Goal: Learn about a topic

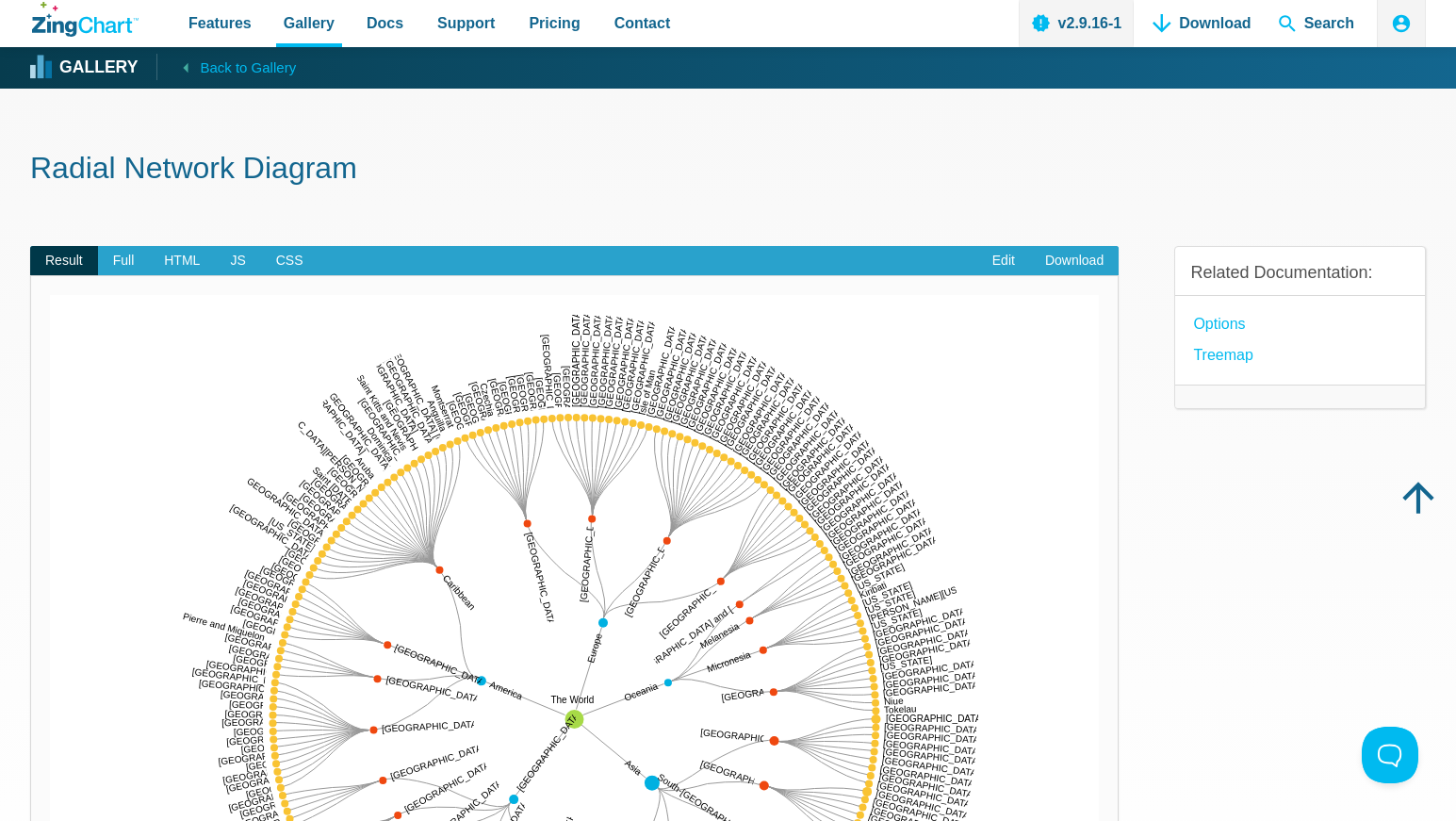
scroll to position [377, 0]
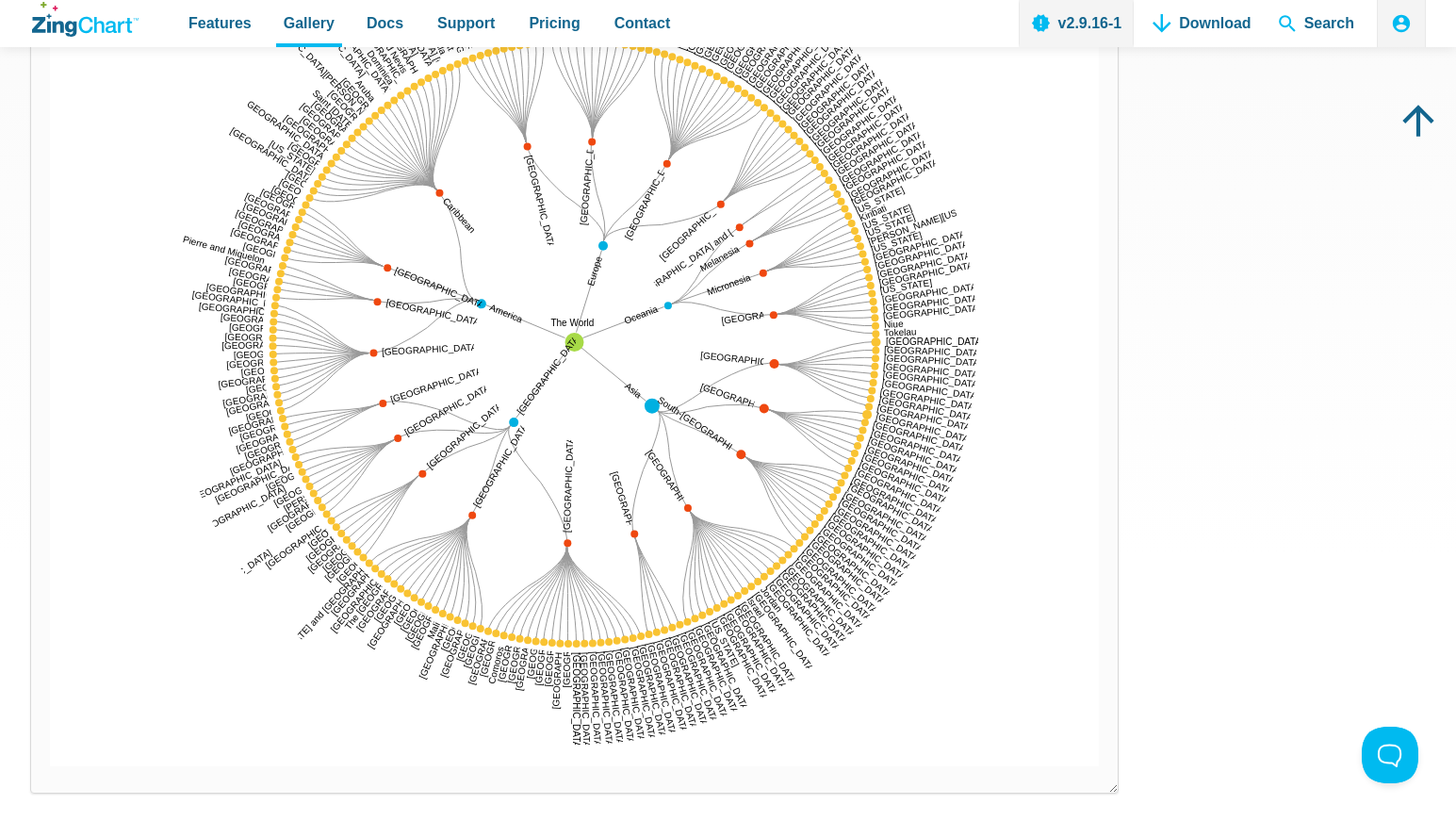
drag, startPoint x: 573, startPoint y: 343, endPoint x: 619, endPoint y: 355, distance: 47.5
click at [619, 355] on div "The World Asia Africa America Europe Oceania Eastern Africa Ethiopia Tanzania K…" at bounding box center [574, 342] width 1048 height 848
click at [838, 259] on img "App Content" at bounding box center [574, 342] width 1048 height 848
click at [741, 237] on img "App Content" at bounding box center [574, 342] width 1048 height 848
click at [50, 767] on area "Australia and New Zealand:29,156,379" at bounding box center [50, 767] width 0 height 0
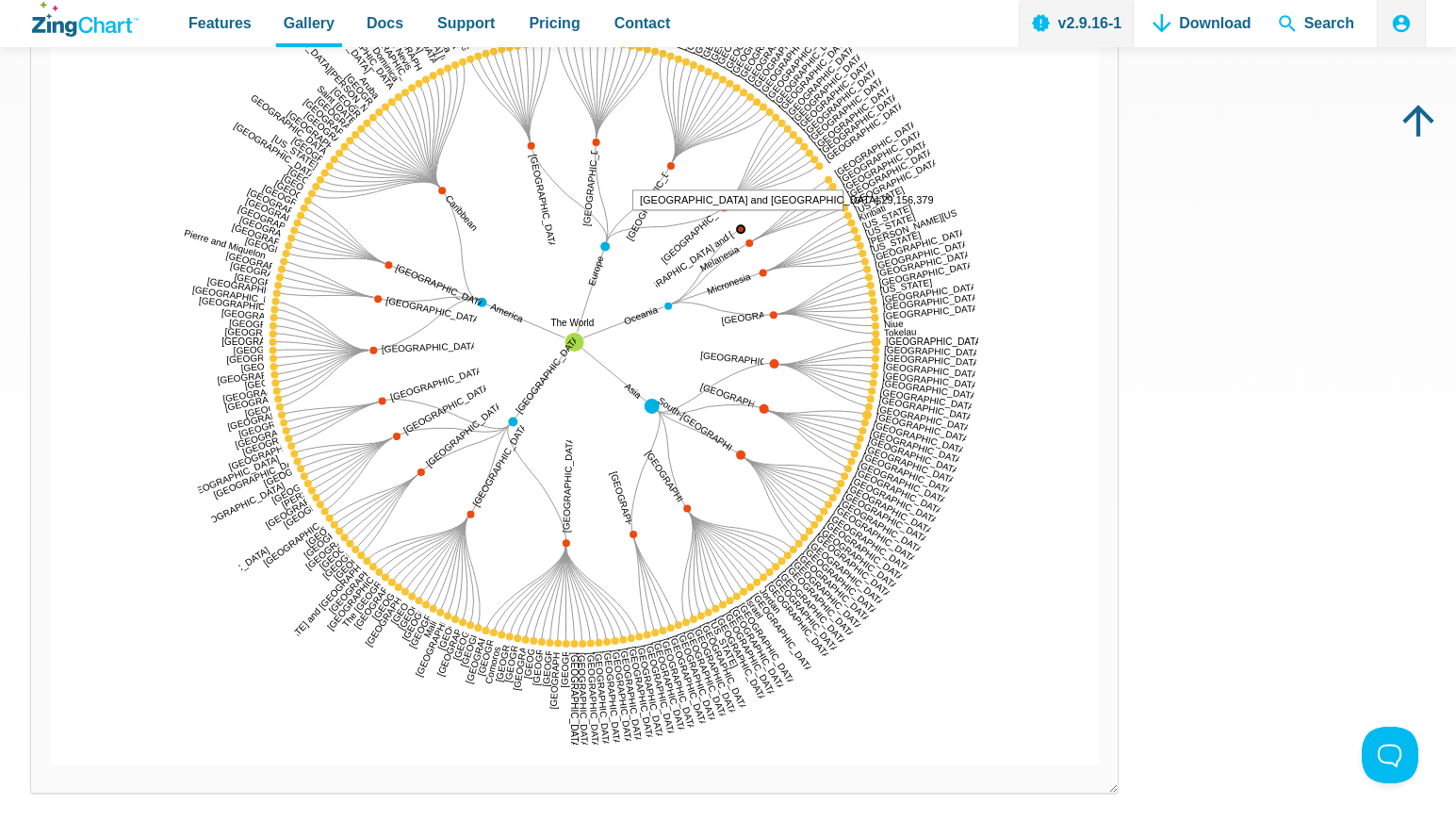
click at [50, 767] on area "Australia and New Zealand:29,156,379" at bounding box center [50, 767] width 0 height 0
click at [50, 767] on area "Western Europe:193,430,576" at bounding box center [50, 767] width 0 height 0
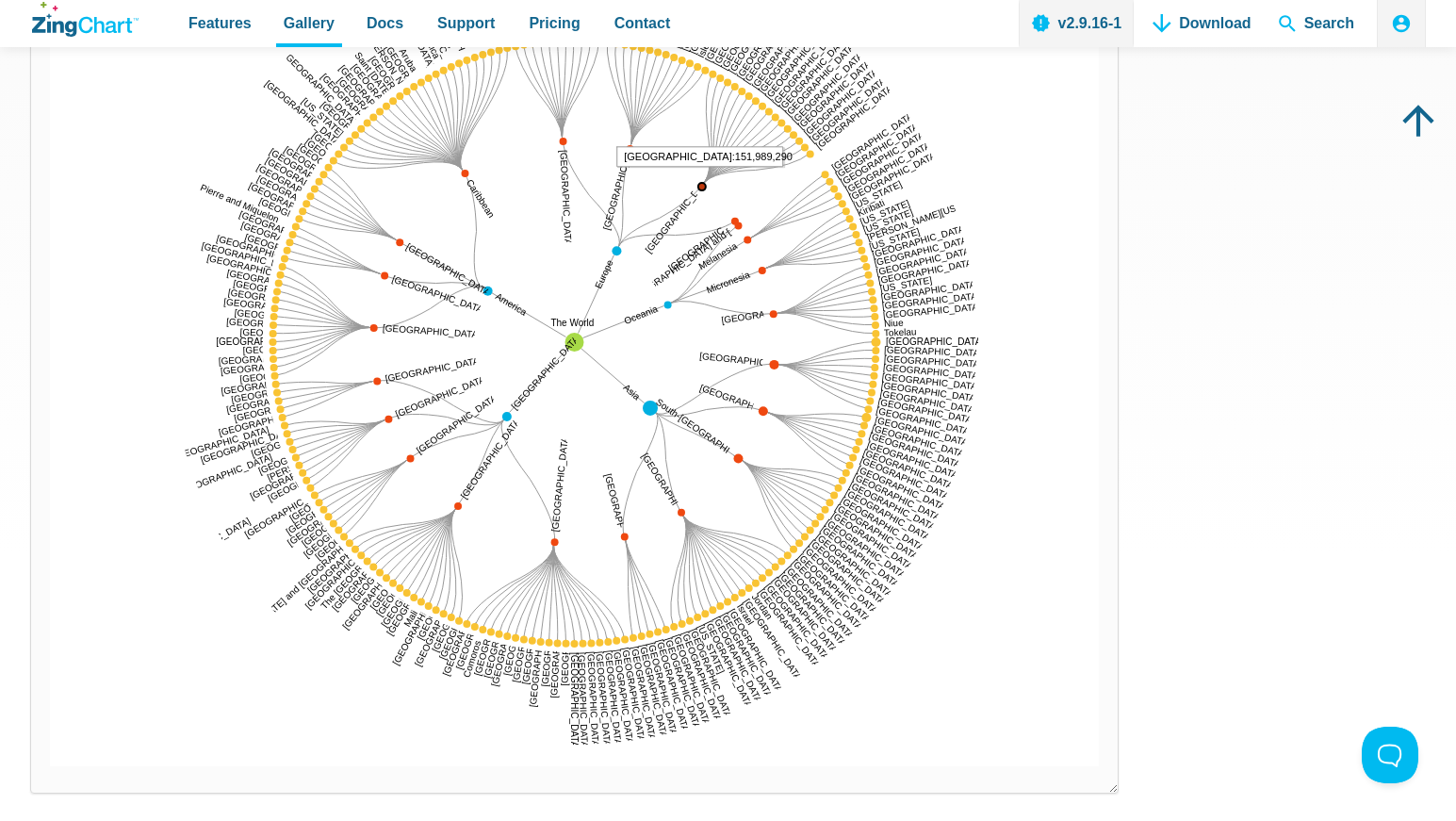
click at [50, 767] on area "Southern Europe:151,989,290" at bounding box center [50, 767] width 0 height 0
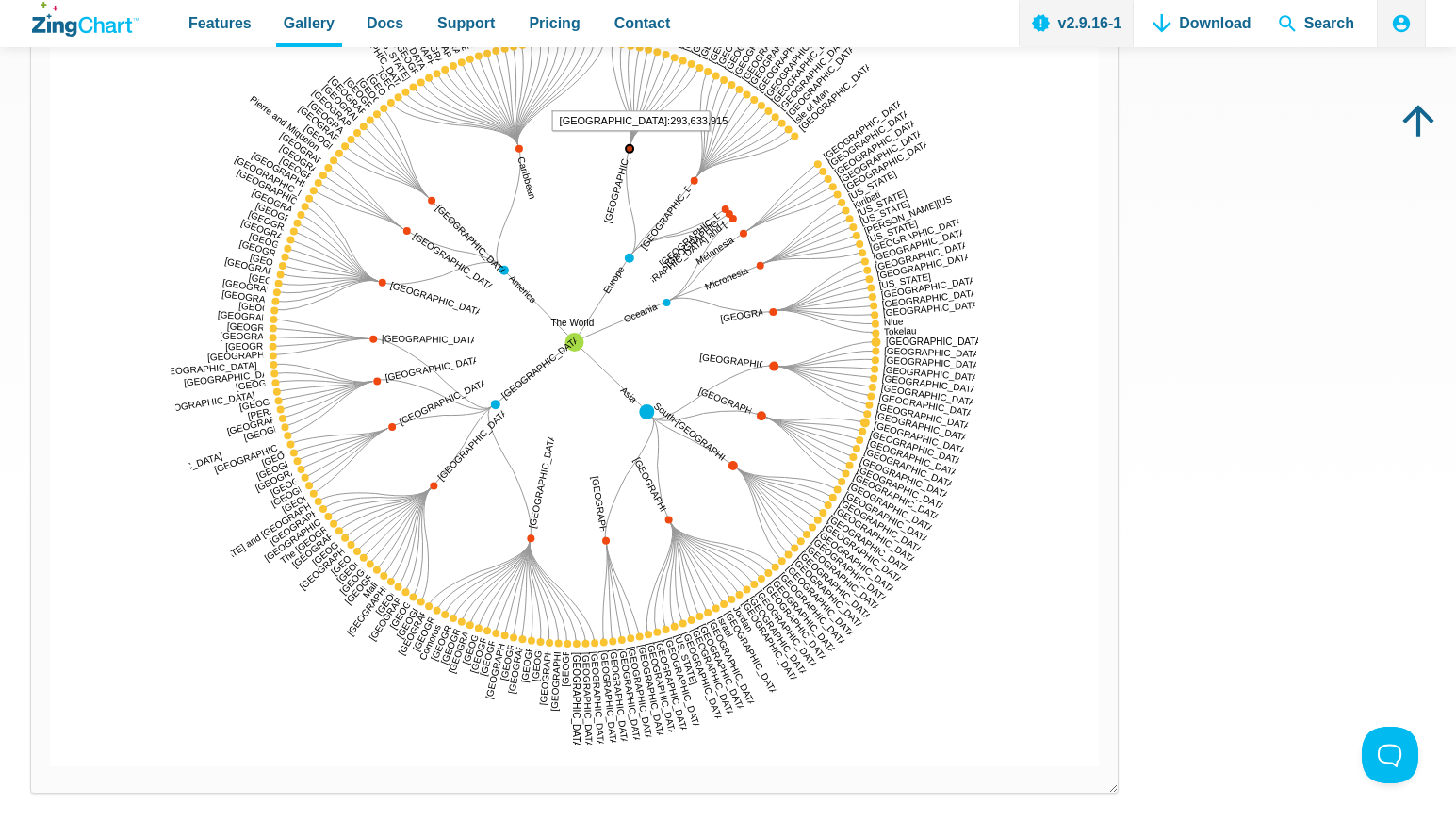
click at [50, 767] on area "Eastern Europe:293,633,915" at bounding box center [50, 767] width 0 height 0
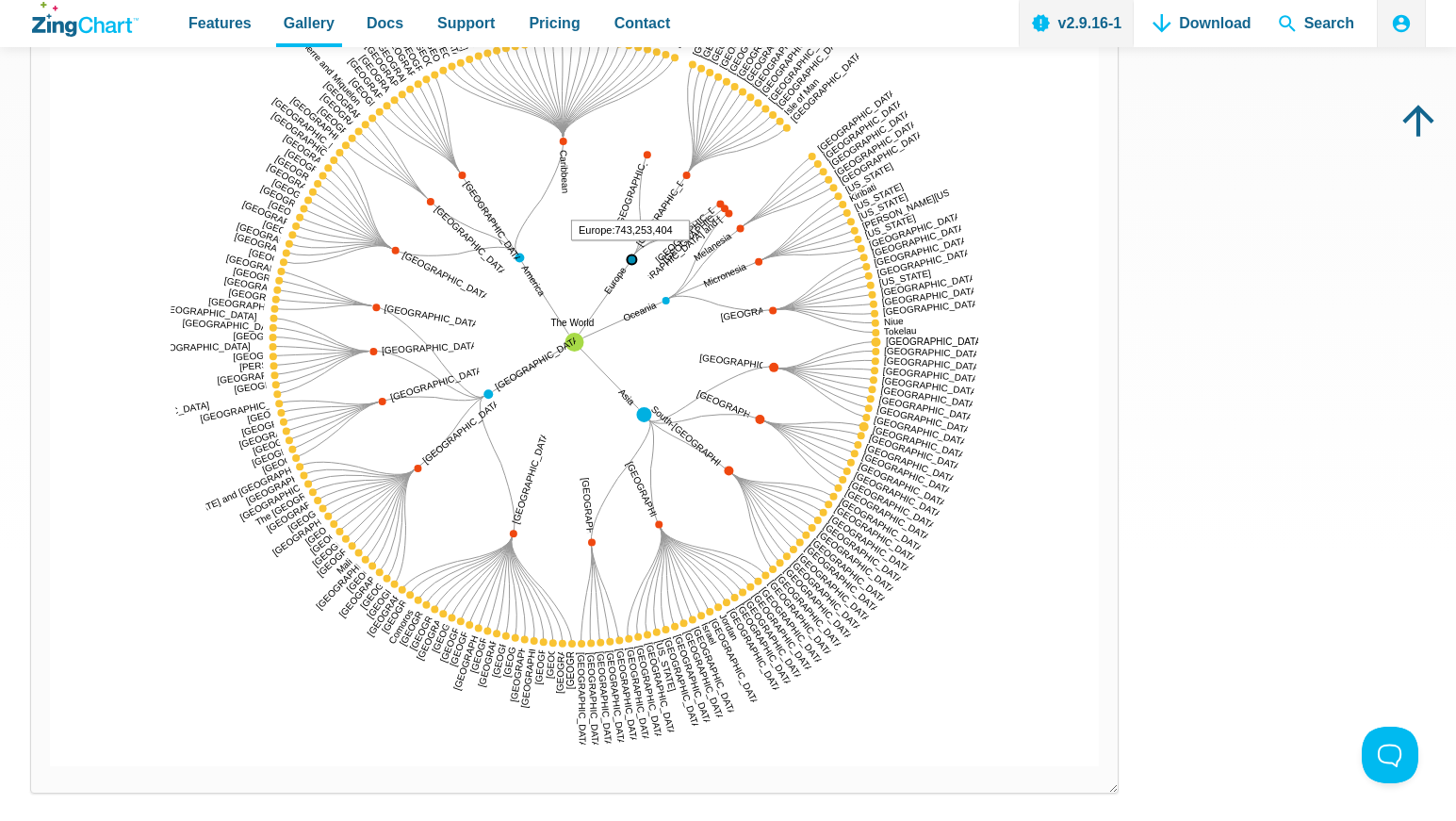
click at [50, 767] on area "Europe:743,253,404" at bounding box center [50, 767] width 0 height 0
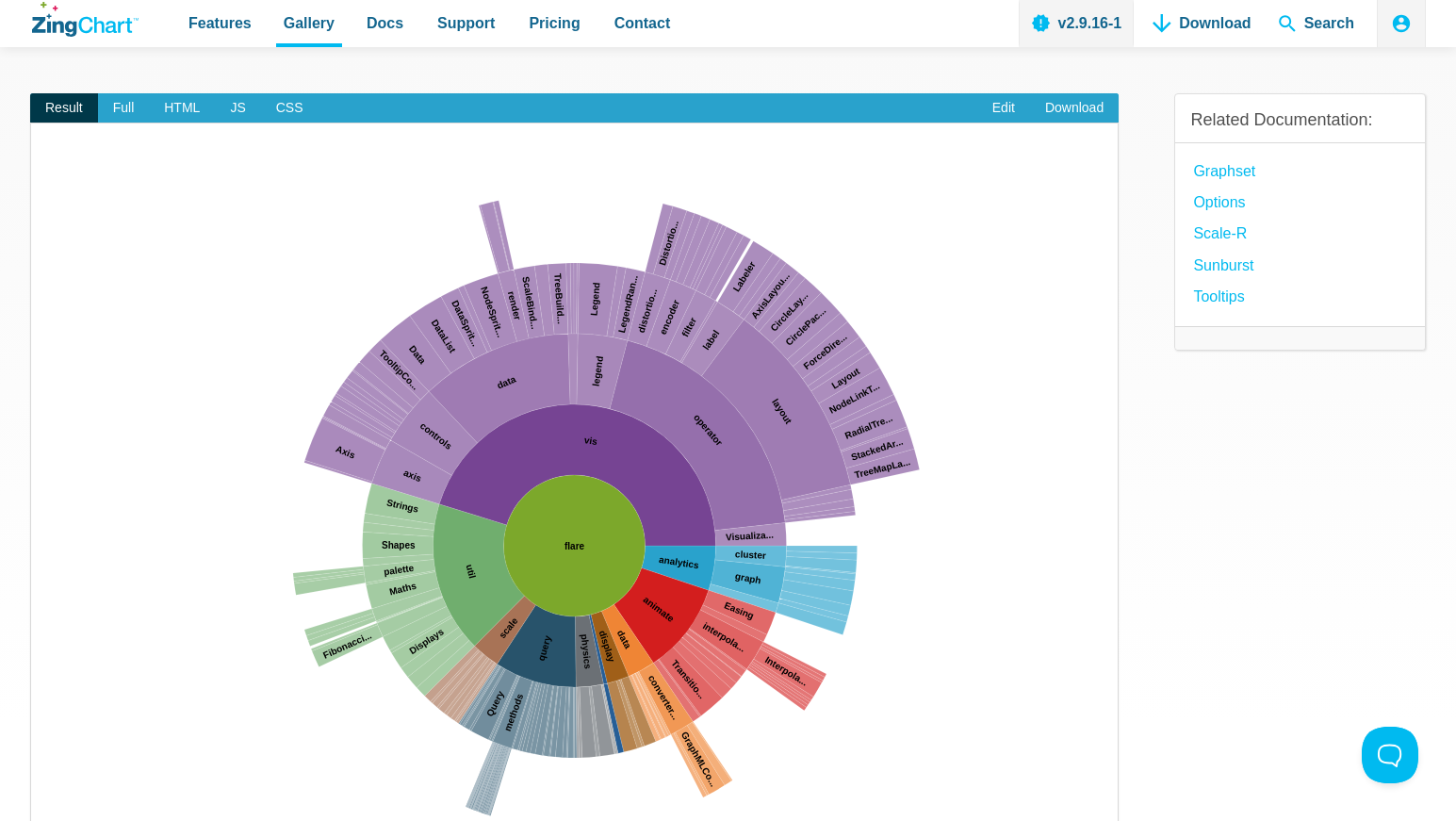
scroll to position [377, 0]
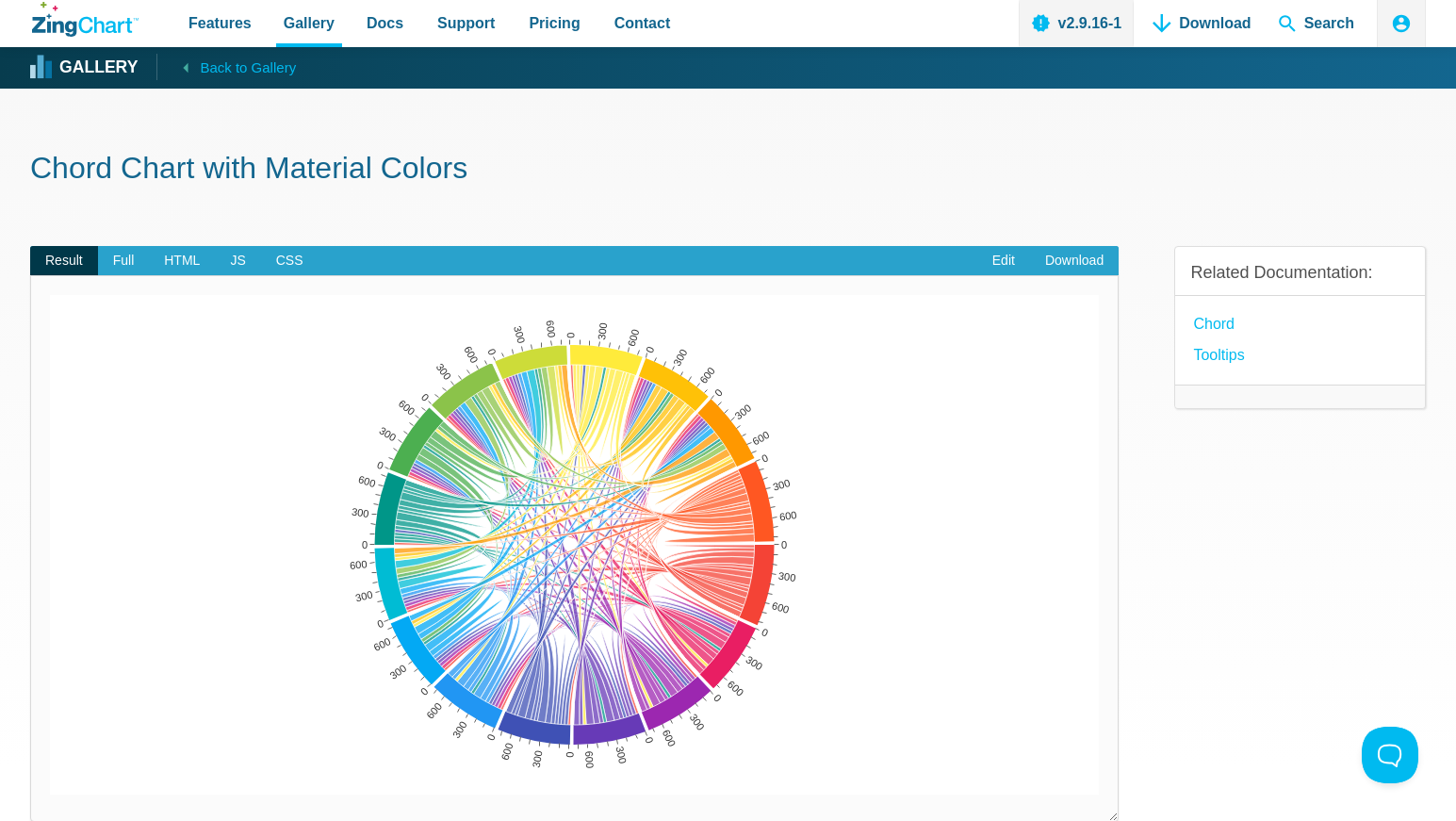
scroll to position [189, 0]
